Goal: Task Accomplishment & Management: Use online tool/utility

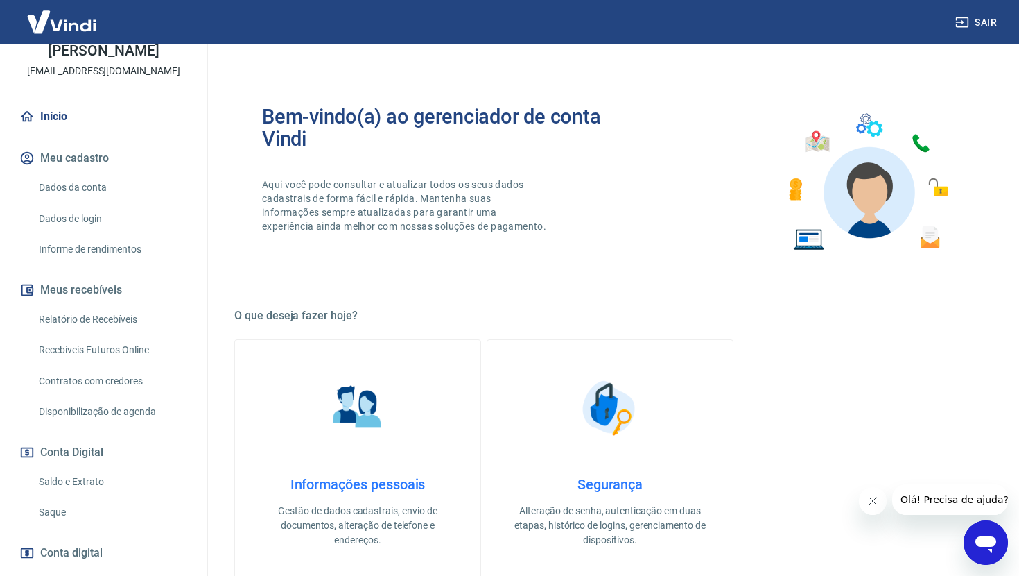
scroll to position [80, 0]
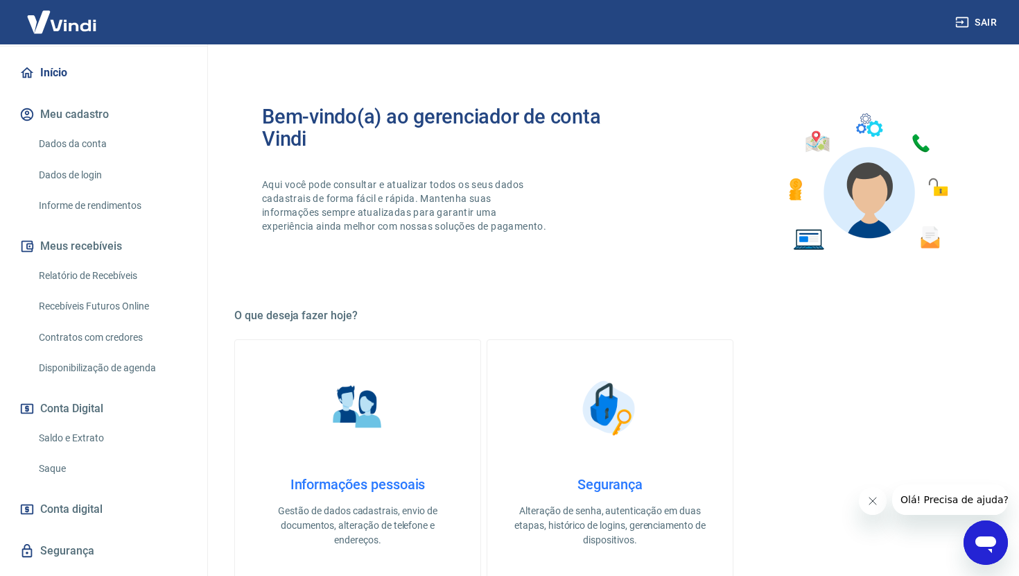
click at [60, 476] on link "Saque" at bounding box center [111, 468] width 157 height 28
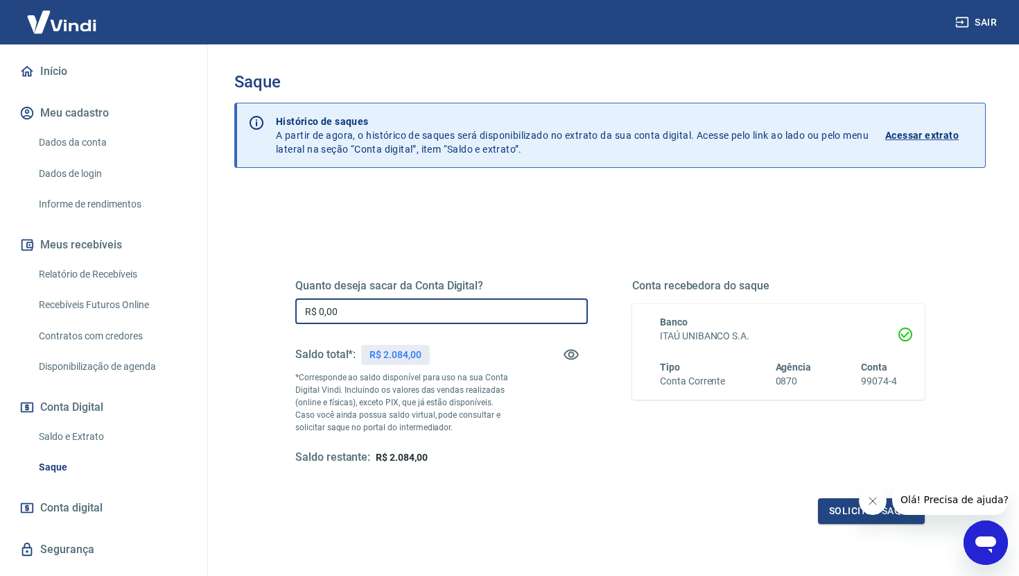
click at [381, 317] on input "R$ 0,00" at bounding box center [441, 311] width 293 height 26
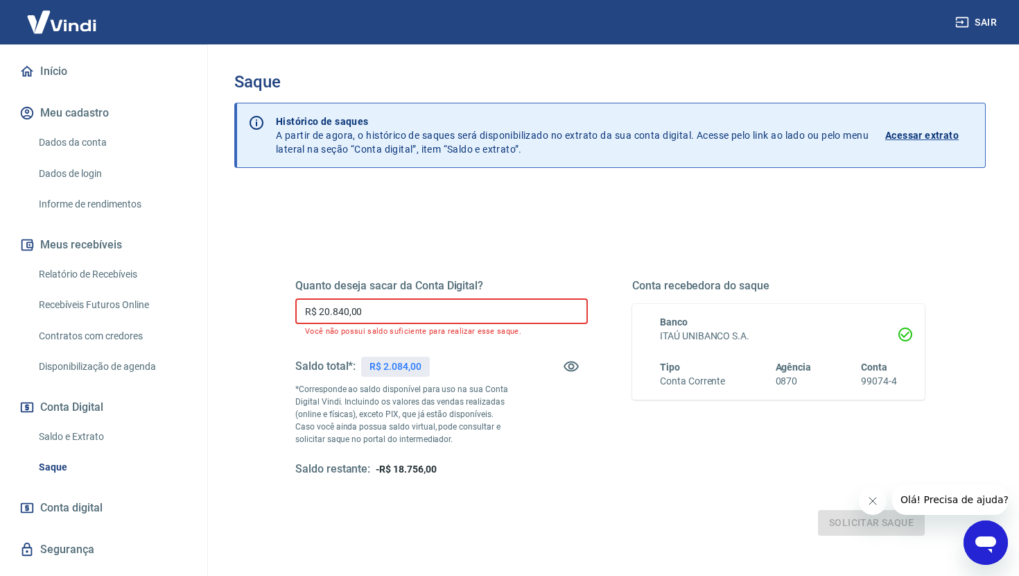
type input "R$ 2.084,00"
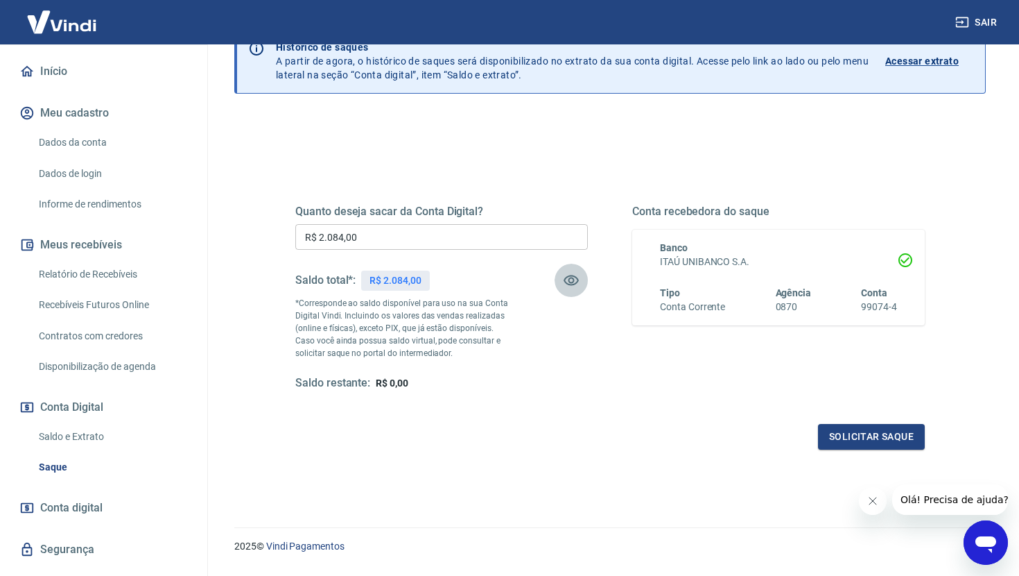
scroll to position [75, 0]
click at [865, 426] on button "Solicitar saque" at bounding box center [871, 436] width 107 height 26
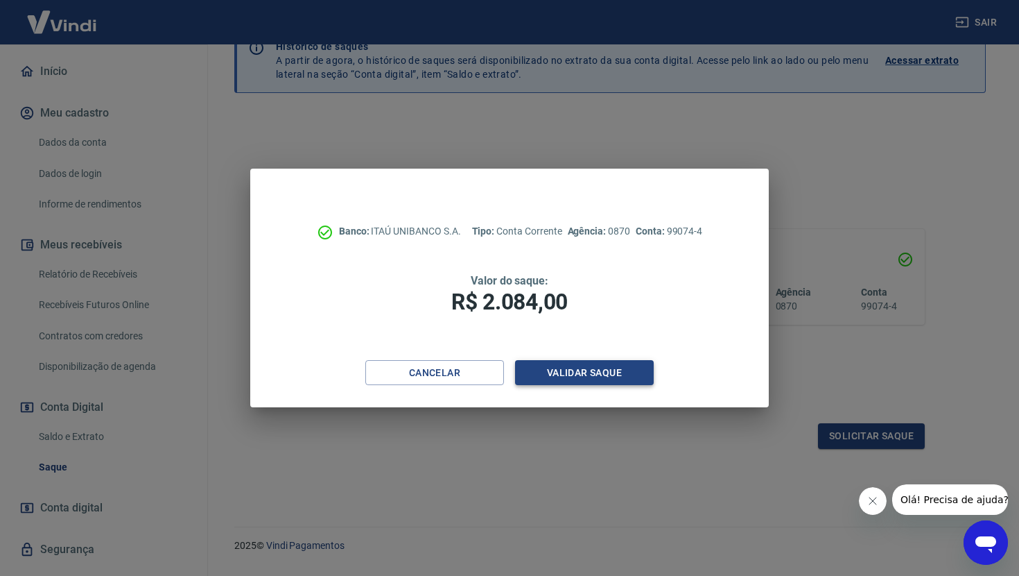
click at [553, 369] on button "Validar saque" at bounding box center [584, 373] width 139 height 26
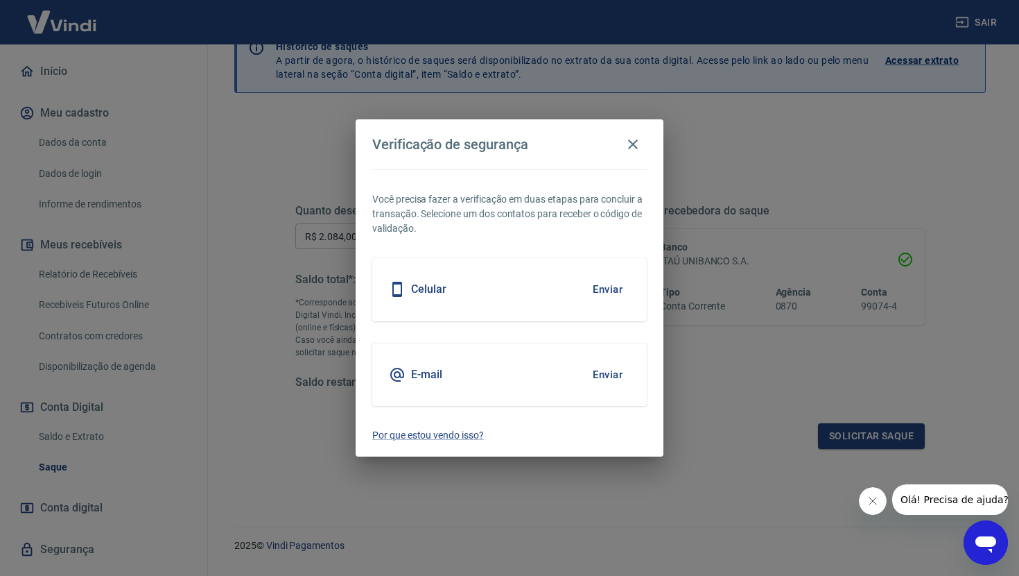
click at [594, 372] on button "Enviar" at bounding box center [607, 374] width 45 height 29
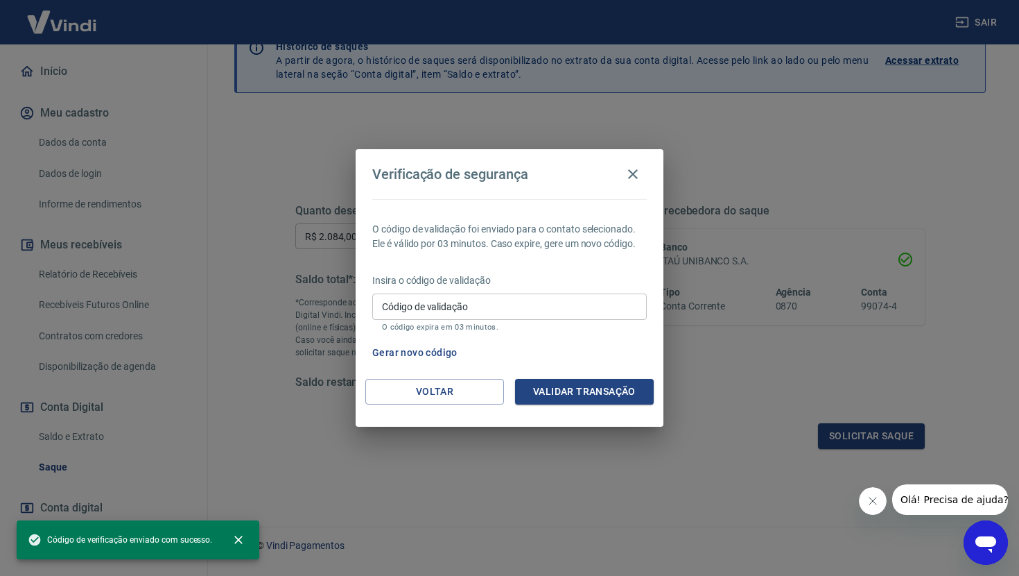
click at [443, 309] on div "Código de validação Código de validação O código expira em 03 minutos." at bounding box center [509, 311] width 275 height 37
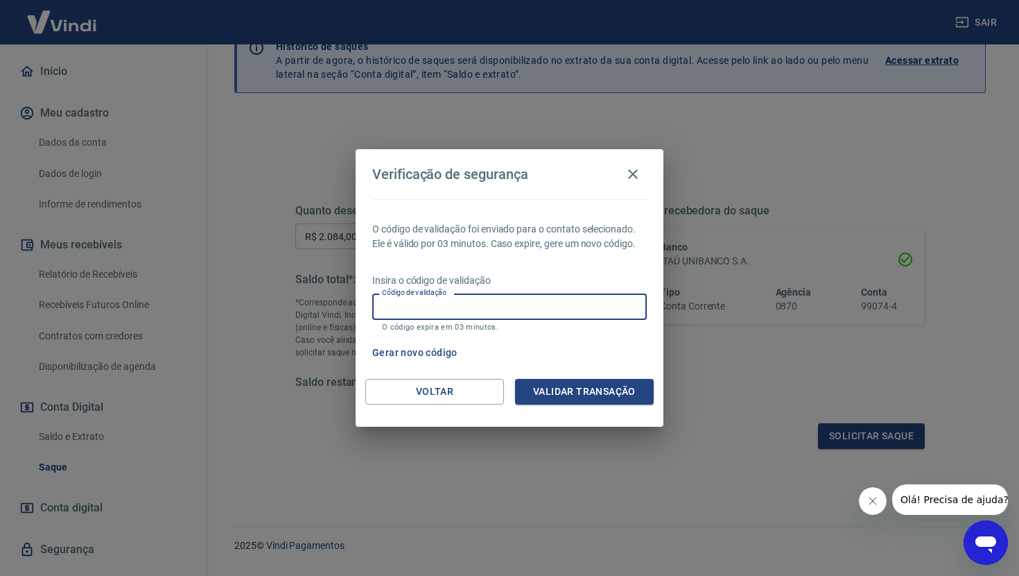
paste input "219285"
type input "219285"
click at [573, 386] on button "Validar transação" at bounding box center [584, 392] width 139 height 26
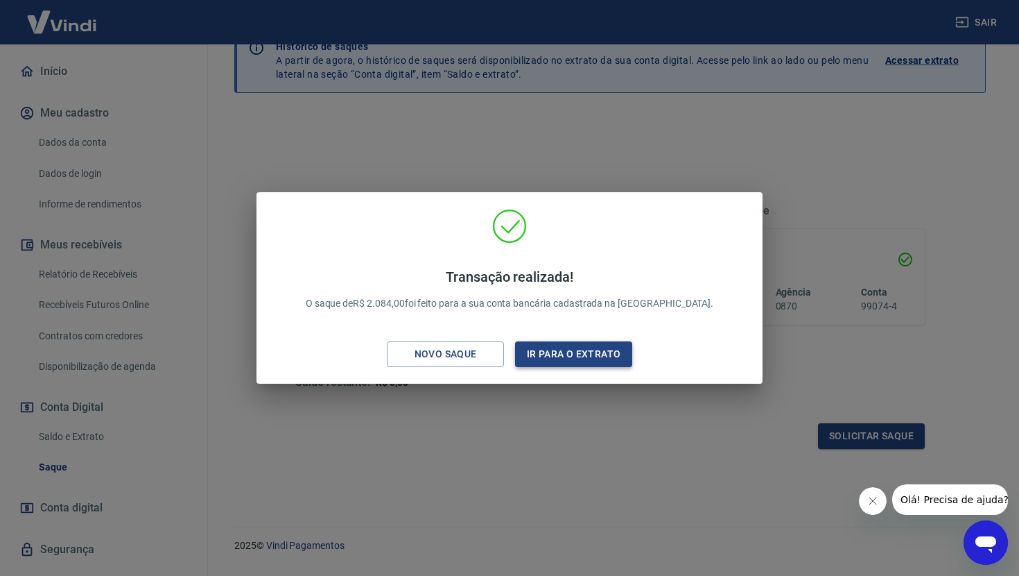
click at [558, 351] on button "Ir para o extrato" at bounding box center [573, 354] width 117 height 26
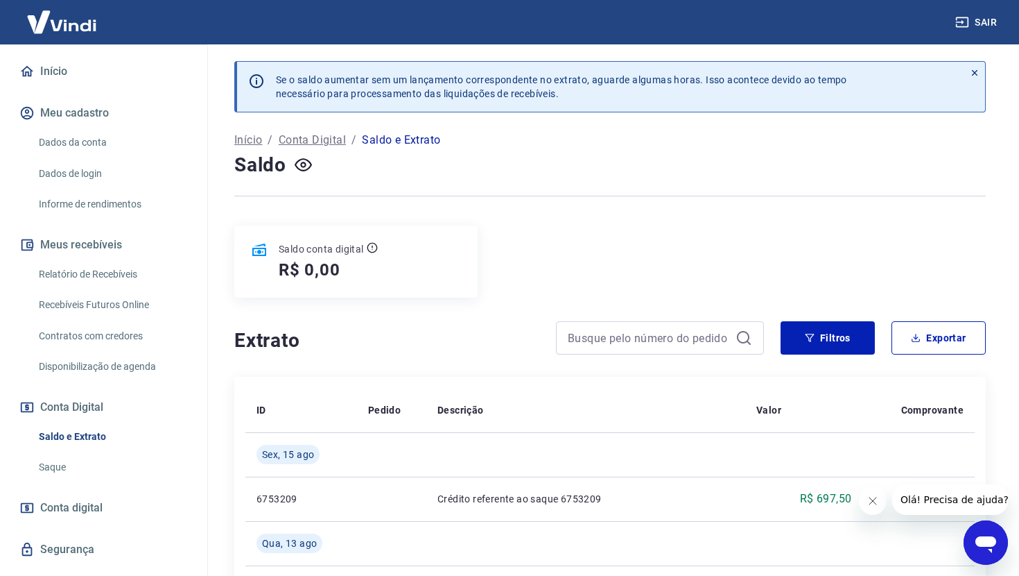
click at [80, 285] on link "Relatório de Recebíveis" at bounding box center [111, 274] width 157 height 28
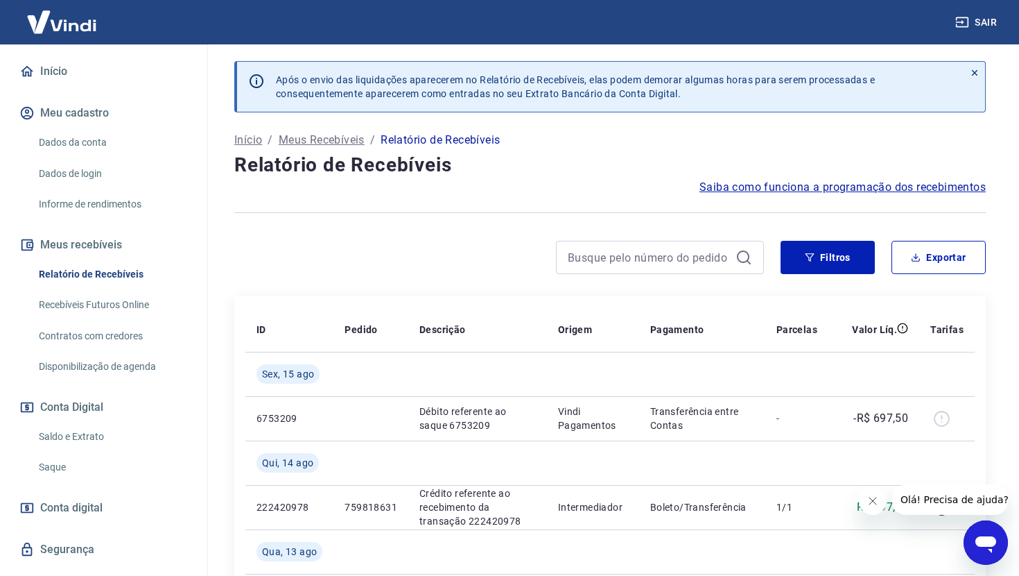
scroll to position [119, 0]
